Goal: Task Accomplishment & Management: Complete application form

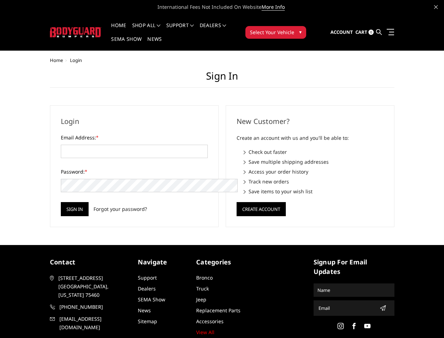
click at [222, 169] on div "New Customer? Create an account with us and you'll be able to: Check out faster…" at bounding box center [310, 166] width 176 height 122
click at [190, 25] on li "Support FAQ Install Instructions Shipping Warranty Terms & Conditions Cancellat…" at bounding box center [180, 30] width 33 height 14
click at [189, 30] on li "Support FAQ Install Instructions Shipping Warranty Terms & Conditions Cancellat…" at bounding box center [180, 30] width 33 height 14
click at [294, 28] on span "Select Your Vehicle" at bounding box center [272, 31] width 44 height 7
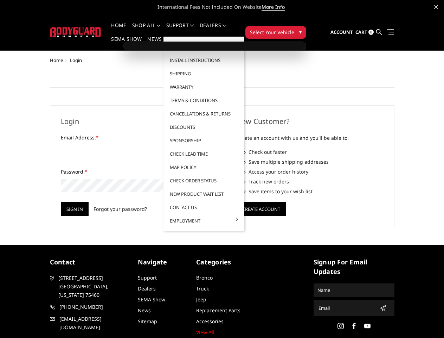
click at [294, 28] on span "Select Your Vehicle" at bounding box center [272, 31] width 44 height 7
click at [61, 202] on input "Sign in" at bounding box center [75, 209] width 28 height 14
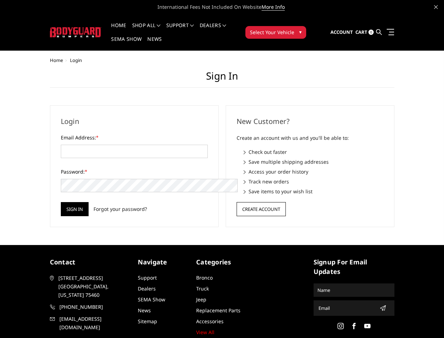
click at [261, 202] on button "Create Account" at bounding box center [261, 209] width 49 height 14
click at [380, 305] on icon "submit" at bounding box center [383, 308] width 6 height 6
